Goal: Task Accomplishment & Management: Use online tool/utility

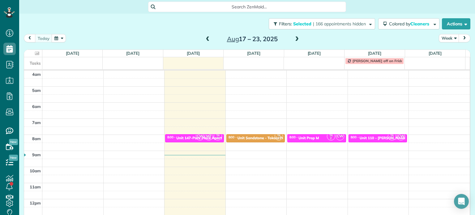
scroll to position [48, 0]
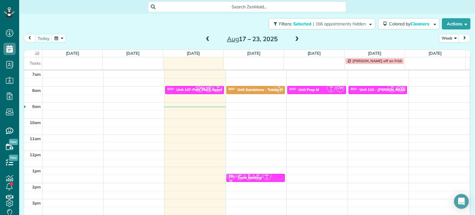
click at [293, 36] on span at bounding box center [296, 39] width 7 height 9
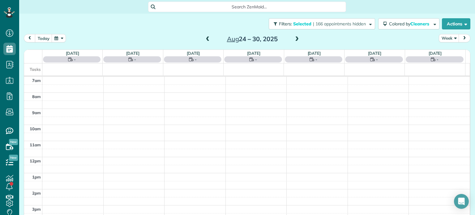
click at [293, 36] on span at bounding box center [296, 39] width 7 height 9
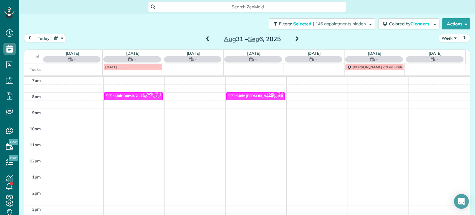
click at [293, 36] on span at bounding box center [296, 39] width 7 height 9
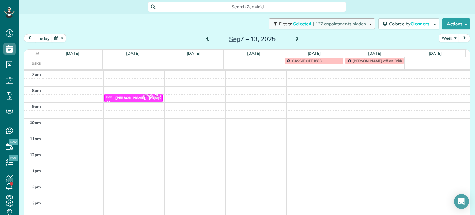
click at [326, 23] on span "| 127 appointments hidden" at bounding box center [339, 24] width 53 height 6
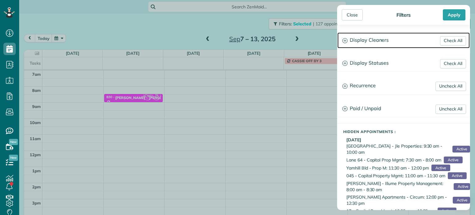
click at [386, 38] on h3 "Display Cleaners" at bounding box center [403, 40] width 132 height 16
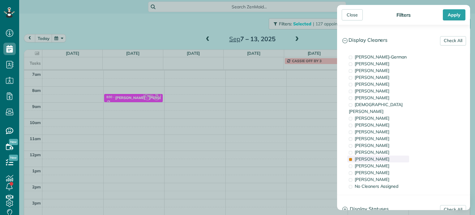
click at [377, 156] on div "[PERSON_NAME]" at bounding box center [378, 159] width 62 height 7
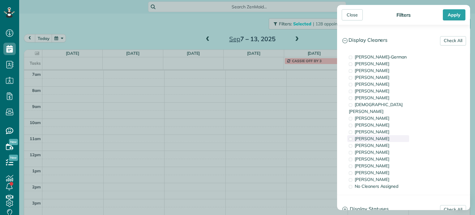
click at [377, 136] on span "[PERSON_NAME]" at bounding box center [372, 139] width 35 height 6
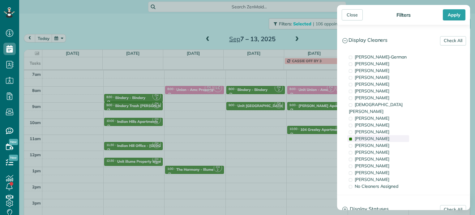
click at [377, 136] on span "[PERSON_NAME]" at bounding box center [372, 139] width 35 height 6
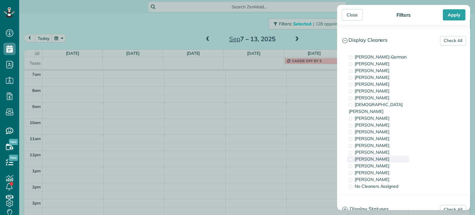
click at [381, 156] on div "[PERSON_NAME]" at bounding box center [378, 159] width 62 height 7
click at [382, 162] on div "[PERSON_NAME]" at bounding box center [378, 165] width 62 height 7
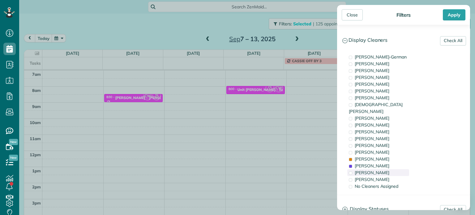
click at [387, 169] on div "[PERSON_NAME]" at bounding box center [378, 172] width 62 height 7
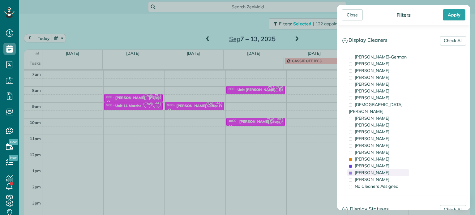
click at [387, 169] on div "[PERSON_NAME]" at bounding box center [378, 172] width 62 height 7
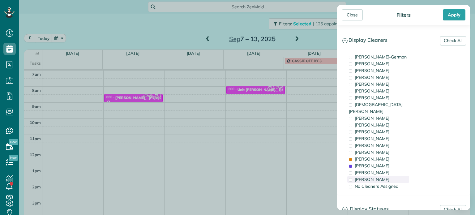
click at [389, 176] on div "[PERSON_NAME]" at bounding box center [378, 179] width 62 height 7
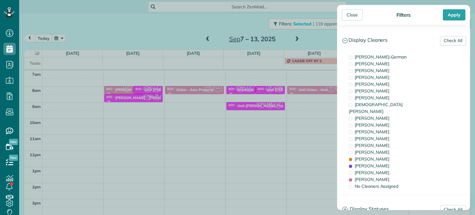
click at [148, 92] on div "Close Filters Apply Check All Display Cleaners [PERSON_NAME]-German [PERSON_NAM…" at bounding box center [237, 107] width 475 height 215
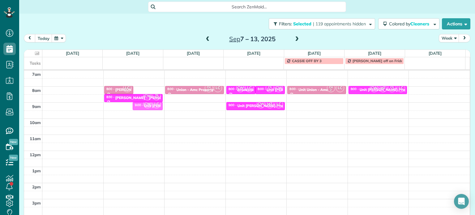
drag, startPoint x: 148, startPoint y: 89, endPoint x: 153, endPoint y: 107, distance: 18.0
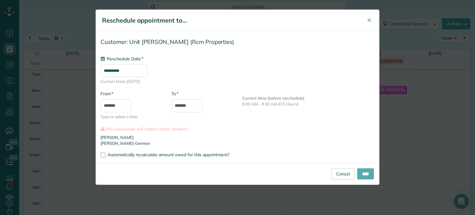
type input "**********"
click at [364, 173] on input "****" at bounding box center [365, 173] width 17 height 11
